Goal: Transaction & Acquisition: Purchase product/service

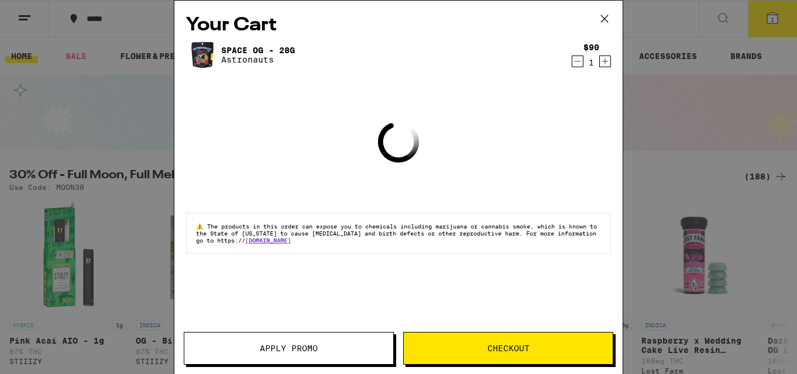
click at [562, 181] on div "Your Cart Space OG - 28g Astronauts $90 1 Loading ⚠️ The products in this order…" at bounding box center [398, 170] width 448 height 339
click at [656, 108] on div "Your Cart Space OG - 28g Astronauts $90 1 Loading ⚠️ The products in this order…" at bounding box center [398, 187] width 797 height 374
click at [627, 194] on div "Your Cart Space OG - 28g Astronauts $90 1 Loading ⚠️ The products in this order…" at bounding box center [398, 187] width 797 height 374
